Goal: Information Seeking & Learning: Learn about a topic

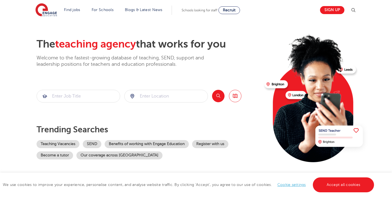
scroll to position [15, 0]
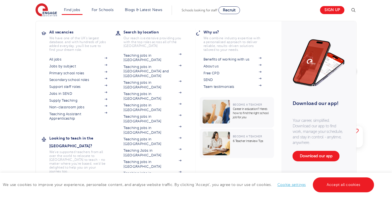
click at [74, 12] on li "Find jobs All vacancies We have one of the UK's largest database. and with hund…" at bounding box center [72, 10] width 21 height 9
click at [53, 87] on link "Support staff roles" at bounding box center [78, 87] width 58 height 4
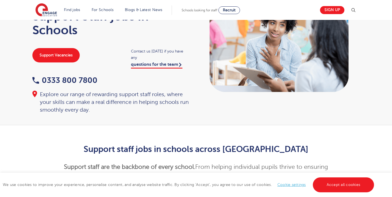
scroll to position [34, 0]
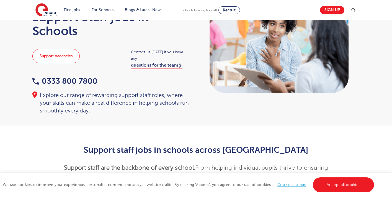
click at [60, 57] on link "Support Vacancies" at bounding box center [55, 56] width 47 height 14
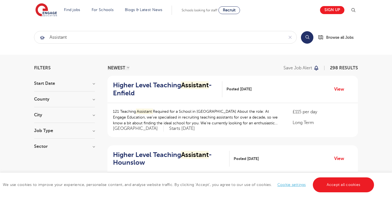
click at [93, 100] on h3 "County" at bounding box center [64, 99] width 61 height 4
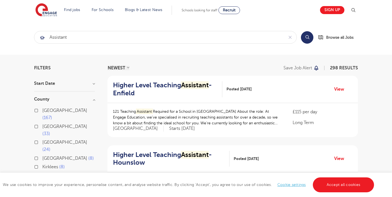
click at [49, 173] on button "Show more" at bounding box center [46, 175] width 24 height 5
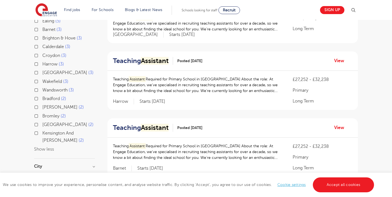
scroll to position [164, 0]
click at [55, 180] on h3 "Job Type" at bounding box center [64, 182] width 61 height 4
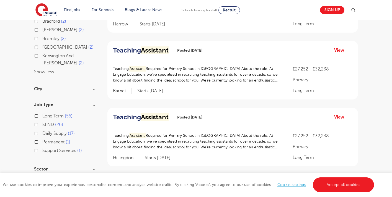
scroll to position [243, 0]
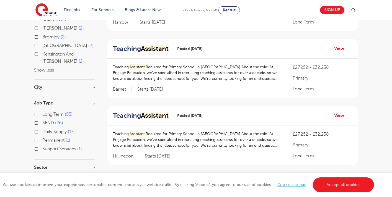
drag, startPoint x: 40, startPoint y: 145, endPoint x: 190, endPoint y: 111, distance: 154.1
click at [40, 166] on h3 "Sector" at bounding box center [64, 168] width 61 height 4
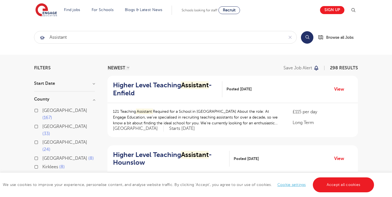
scroll to position [0, 0]
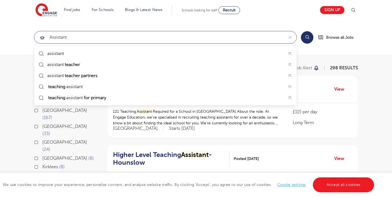
drag, startPoint x: 123, startPoint y: 40, endPoint x: 92, endPoint y: 40, distance: 30.4
click at [92, 40] on input "assistant" at bounding box center [158, 37] width 249 height 12
